Goal: Find specific fact: Find specific fact

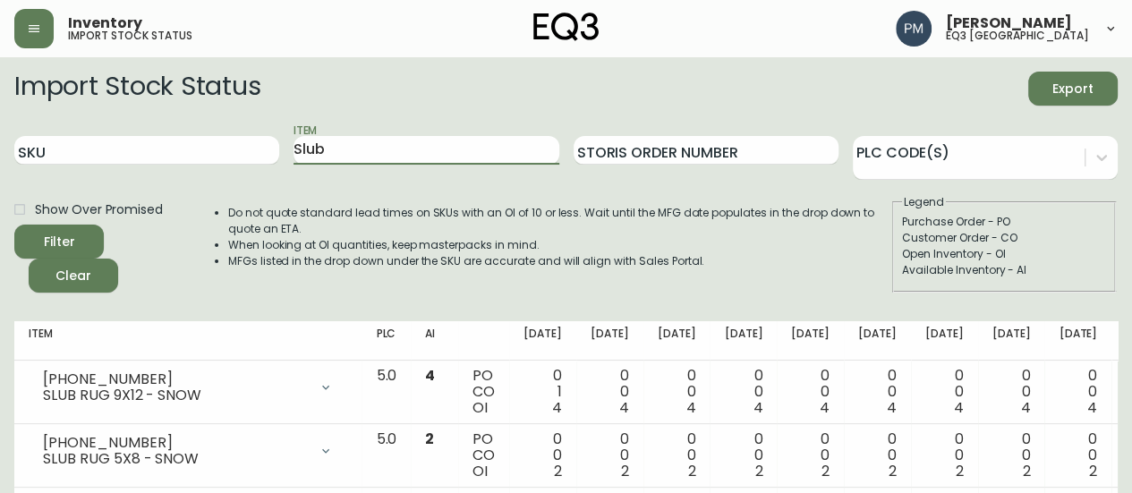
click at [333, 151] on input "Slub" at bounding box center [426, 150] width 265 height 29
click at [333, 152] on input "Slub" at bounding box center [426, 150] width 265 height 29
type input "[PERSON_NAME]"
click at [14, 225] on button "Filter" at bounding box center [58, 242] width 89 height 34
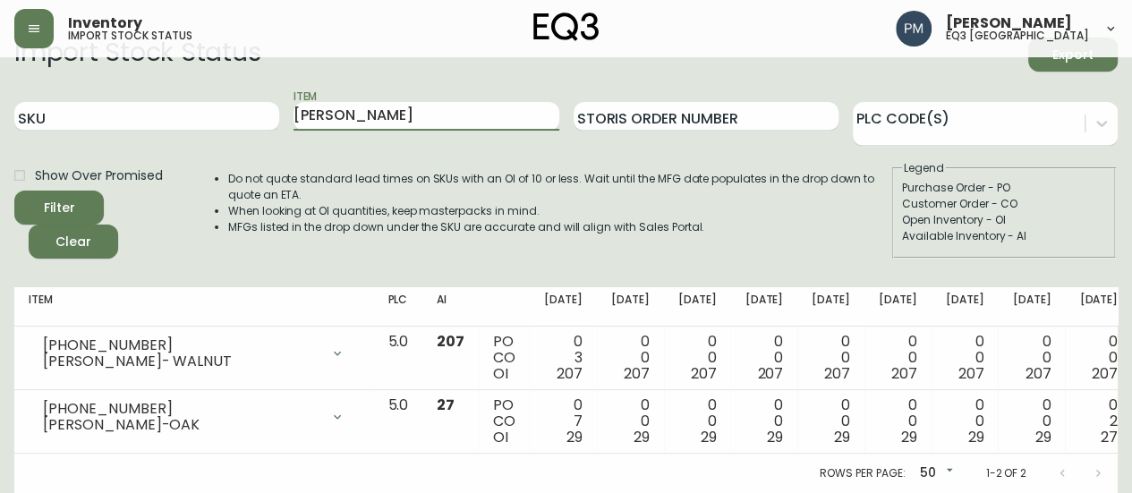
scroll to position [47, 0]
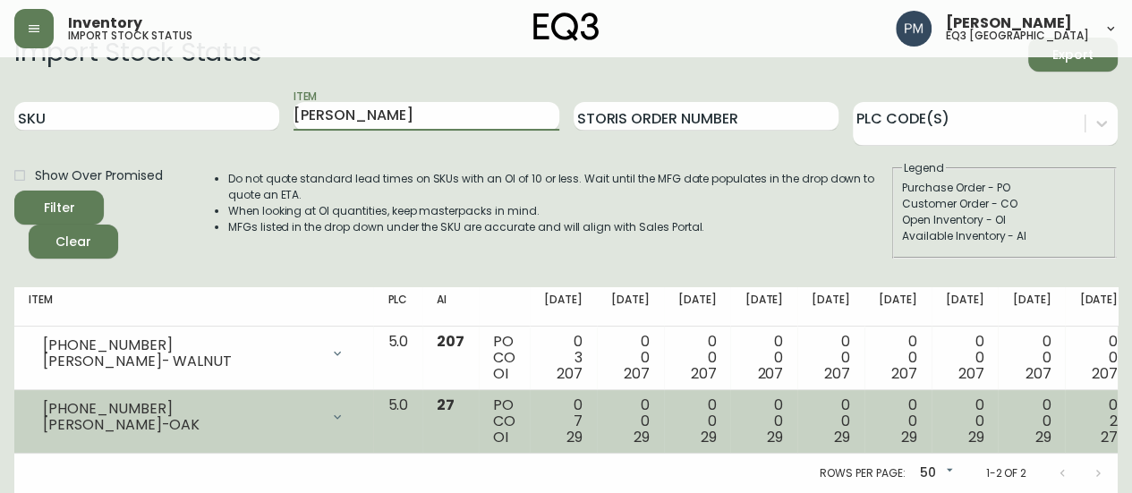
click at [118, 401] on div "[PHONE_NUMBER]" at bounding box center [181, 409] width 277 height 16
drag, startPoint x: 129, startPoint y: 395, endPoint x: 38, endPoint y: 391, distance: 90.5
click at [38, 397] on div "[PHONE_NUMBER] [PERSON_NAME]-OAK" at bounding box center [194, 416] width 330 height 39
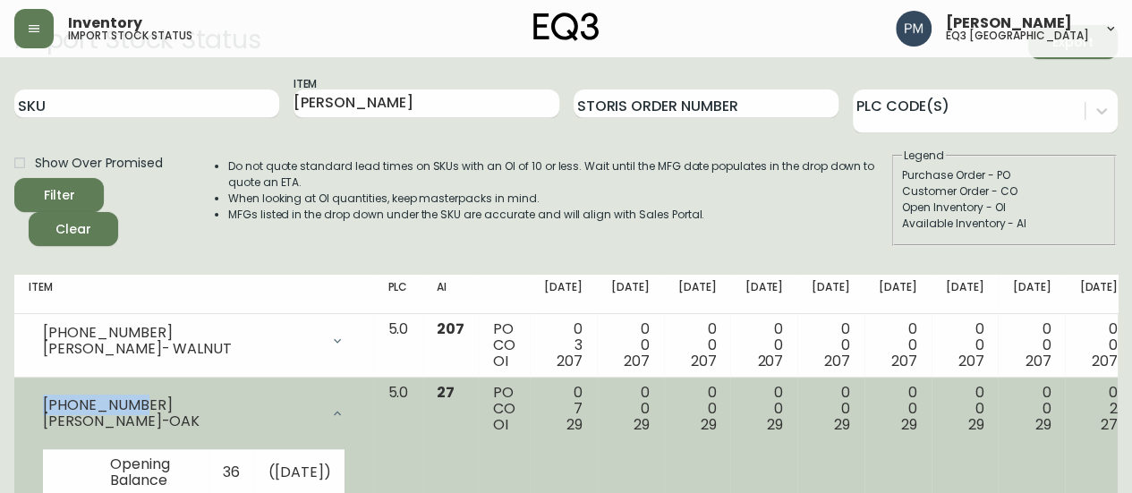
copy div "[PHONE_NUMBER]"
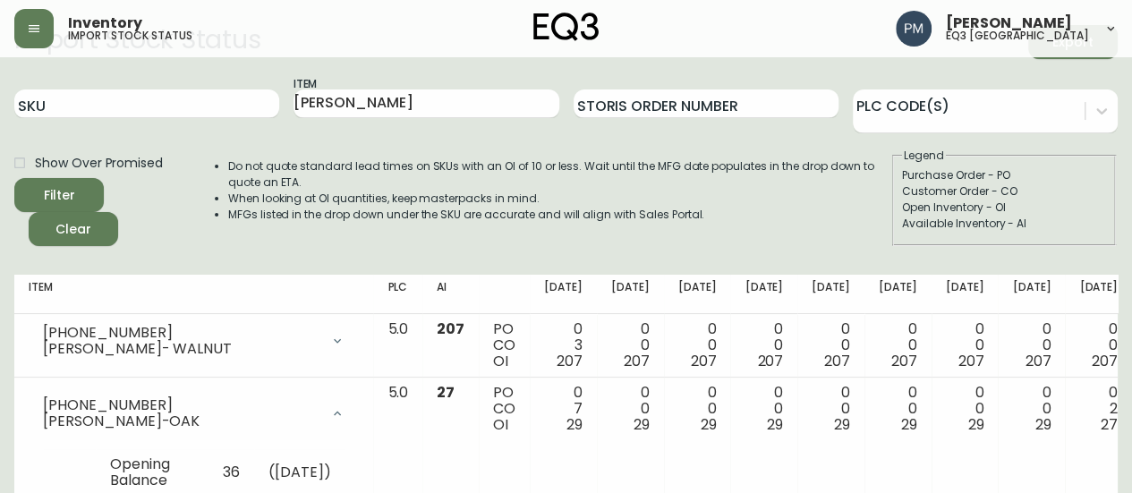
click at [749, 187] on li "Do not quote standard lead times on SKUs with an OI of 10 or less. Wait until t…" at bounding box center [559, 174] width 662 height 32
